Goal: Task Accomplishment & Management: Manage account settings

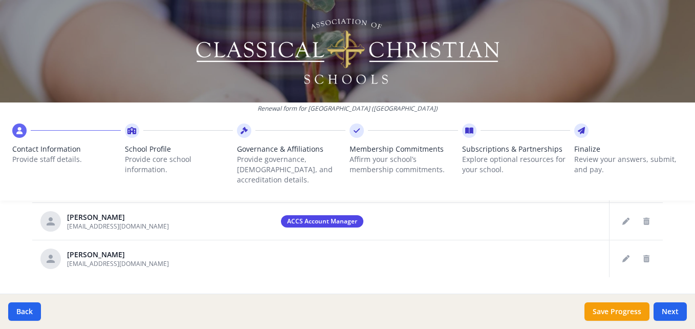
scroll to position [507, 0]
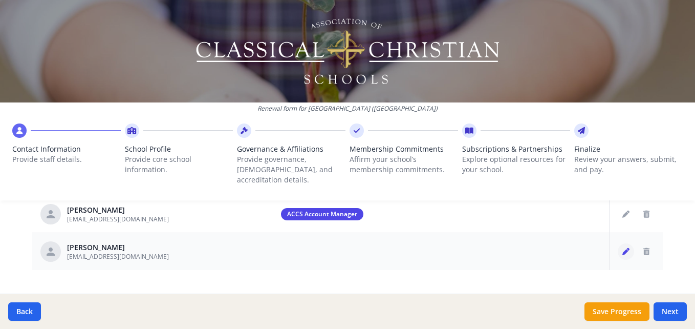
click at [623, 248] on icon "Edit staff" at bounding box center [626, 251] width 7 height 7
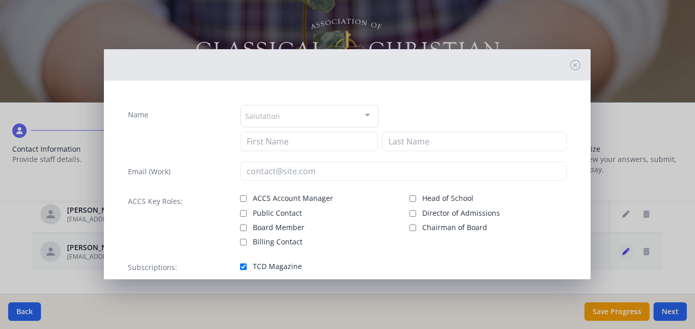
type input "[PERSON_NAME]"
type input "[EMAIL_ADDRESS][DOMAIN_NAME]"
checkbox input "true"
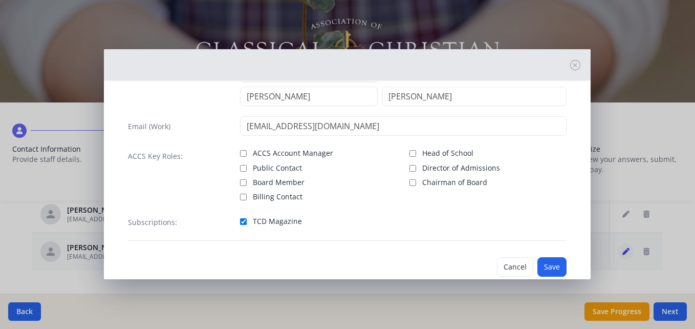
scroll to position [47, 0]
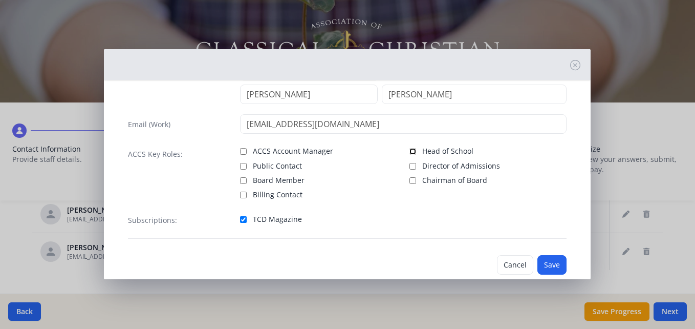
click at [410, 151] on input "Head of School" at bounding box center [413, 151] width 7 height 7
checkbox input "true"
click at [543, 268] on button "Save" at bounding box center [552, 264] width 29 height 19
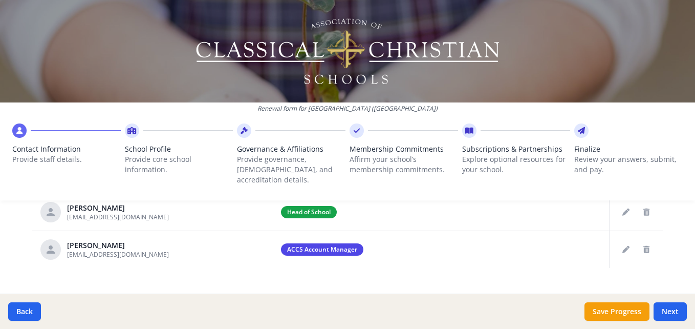
scroll to position [516, 0]
